Goal: Task Accomplishment & Management: Use online tool/utility

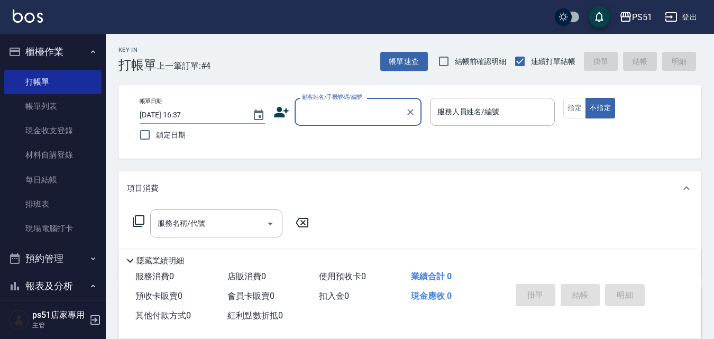
click at [335, 122] on div "顧客姓名/手機號碼/編號" at bounding box center [358, 112] width 127 height 28
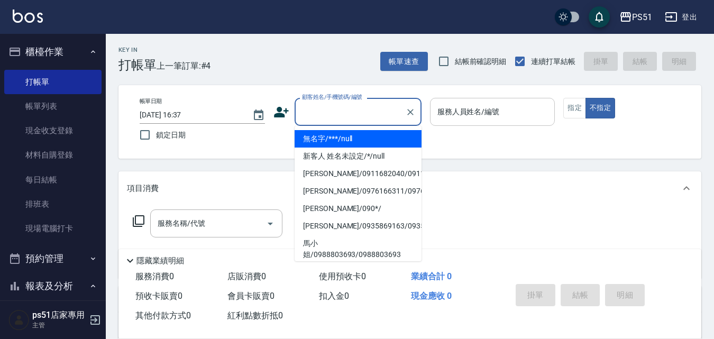
drag, startPoint x: 343, startPoint y: 134, endPoint x: 463, endPoint y: 120, distance: 120.9
click at [343, 134] on li "無名字/***/null" at bounding box center [358, 138] width 127 height 17
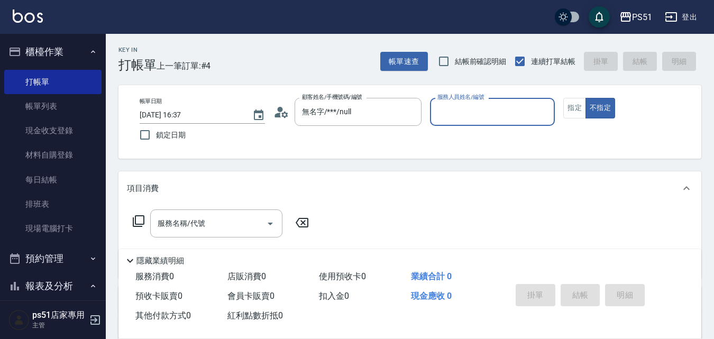
type input "無名字/***/null"
click at [463, 120] on input "服務人員姓名/編號" at bounding box center [493, 112] width 116 height 19
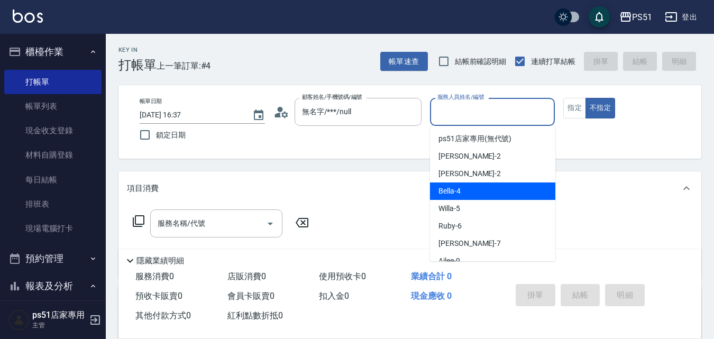
click at [449, 194] on span "Bella -4" at bounding box center [450, 191] width 22 height 11
type input "Bella-4"
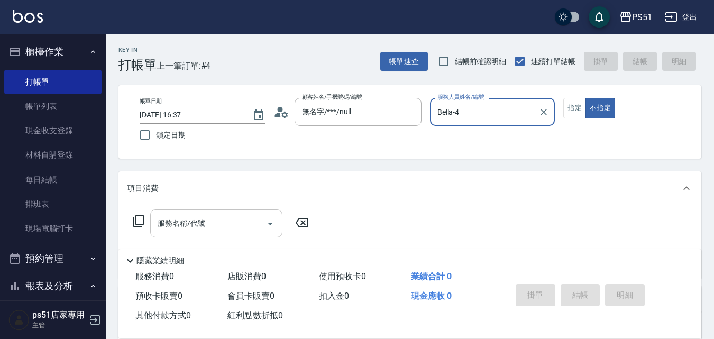
click at [242, 211] on div "服務名稱/代號" at bounding box center [216, 224] width 132 height 28
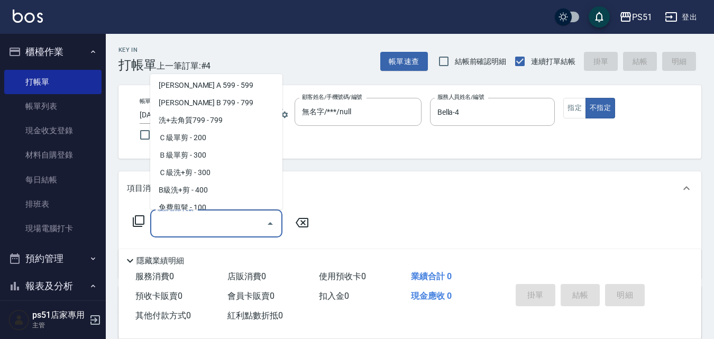
scroll to position [370, 0]
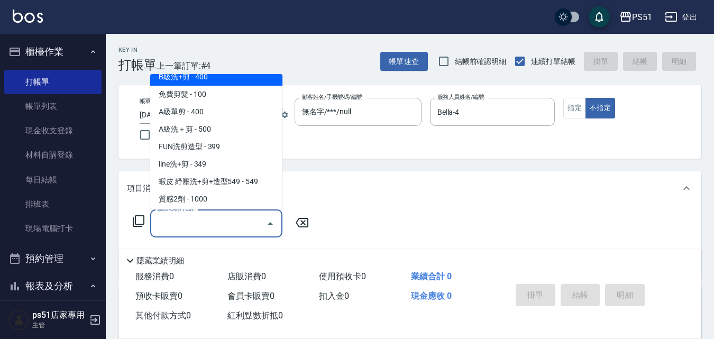
click at [228, 81] on span "B級洗+剪 - 400" at bounding box center [216, 76] width 132 height 17
type input "B級洗+剪(204)"
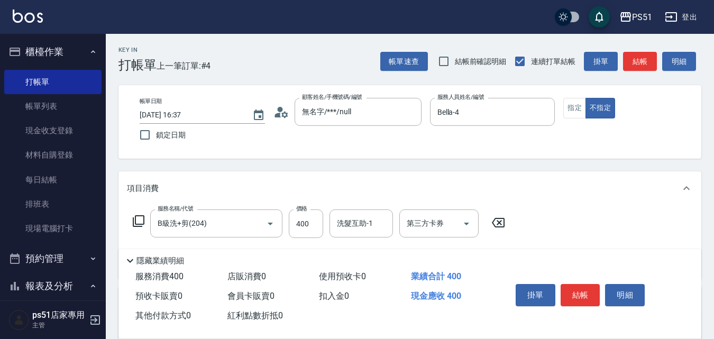
click at [649, 48] on div "Key In 打帳單 上一筆訂單:#4 帳單速查 結帳前確認明細 連續打單結帳 掛單 結帳 明細" at bounding box center [404, 53] width 596 height 39
click at [649, 57] on button "結帳" at bounding box center [640, 62] width 34 height 20
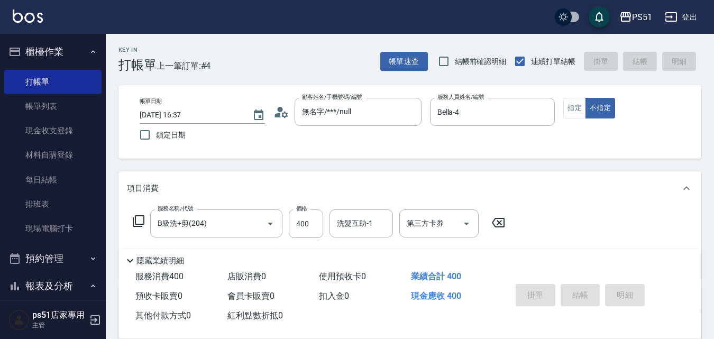
type input "[DATE] 17:40"
